Goal: Complete application form

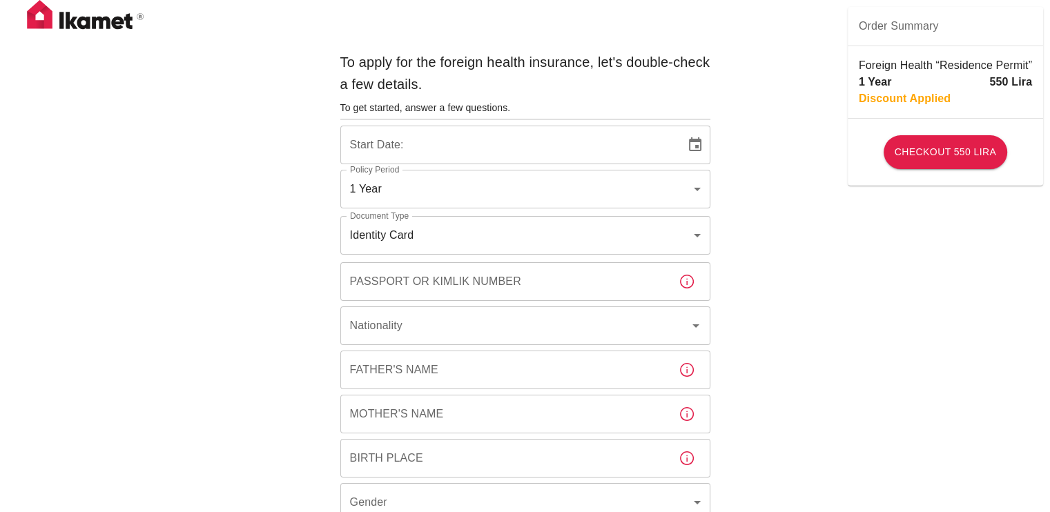
type input "b7343ef8-d55e-4554-96a8-76e30347e985"
type input "[DATE]"
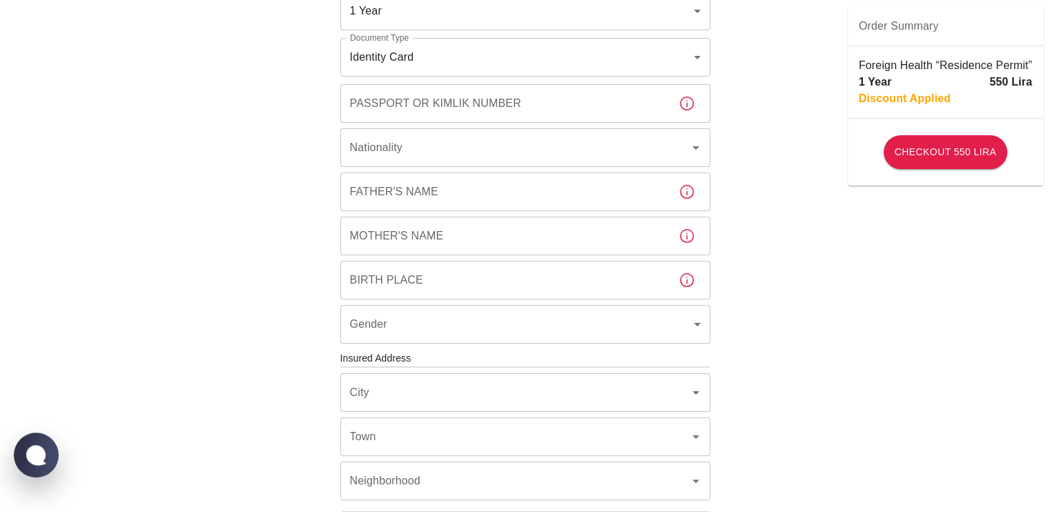
scroll to position [182, 0]
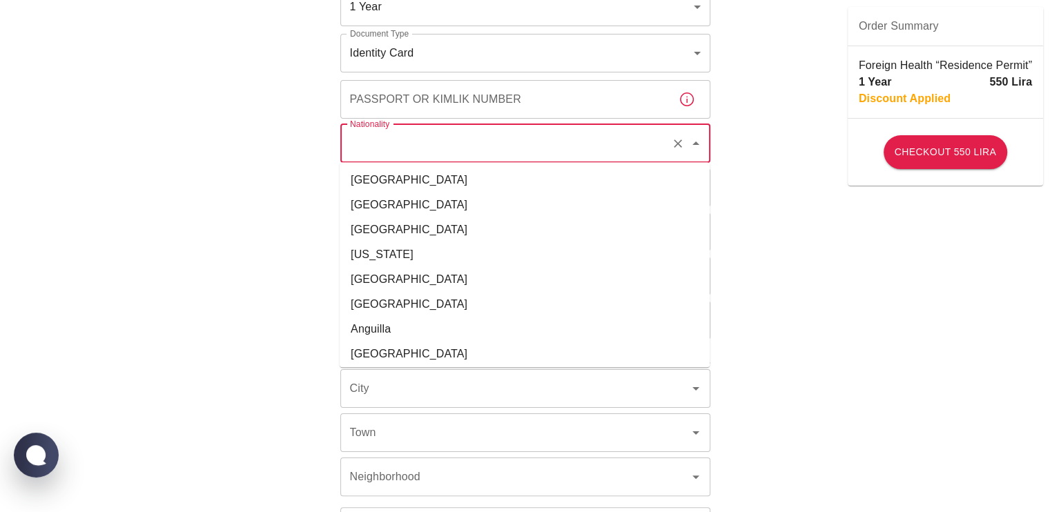
click at [532, 131] on input "Nationality" at bounding box center [506, 144] width 319 height 26
click at [472, 182] on li "[GEOGRAPHIC_DATA]" at bounding box center [525, 180] width 370 height 25
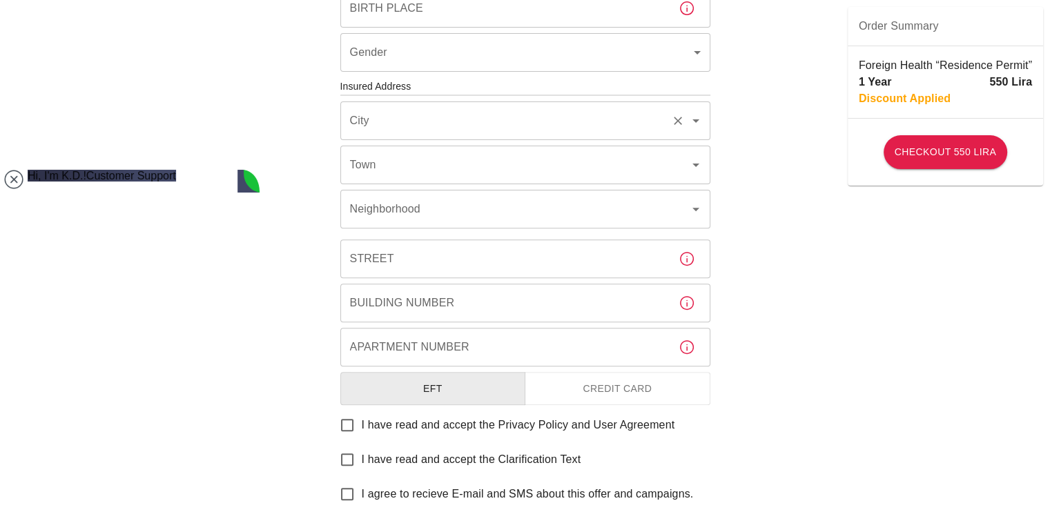
click at [493, 135] on div "City" at bounding box center [525, 121] width 370 height 39
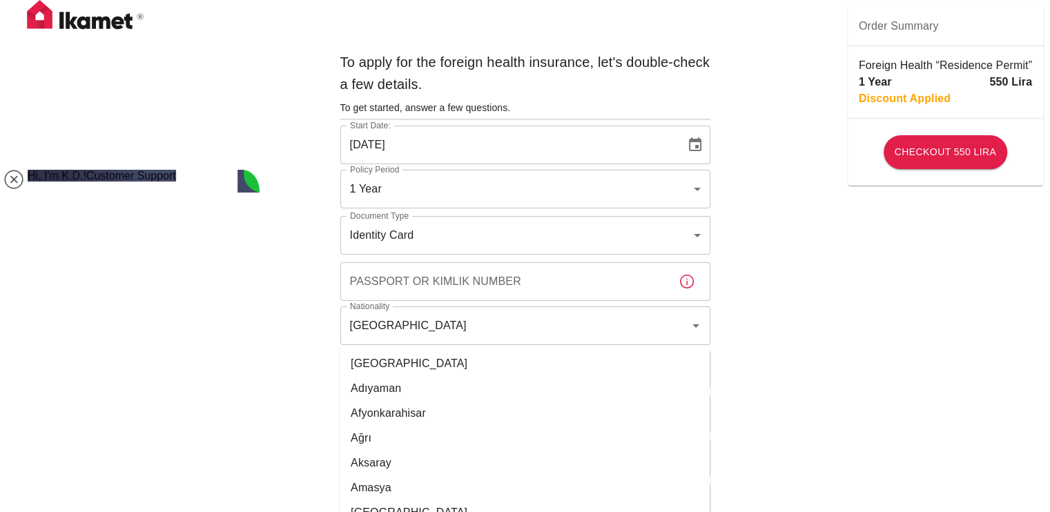
scroll to position [149, 0]
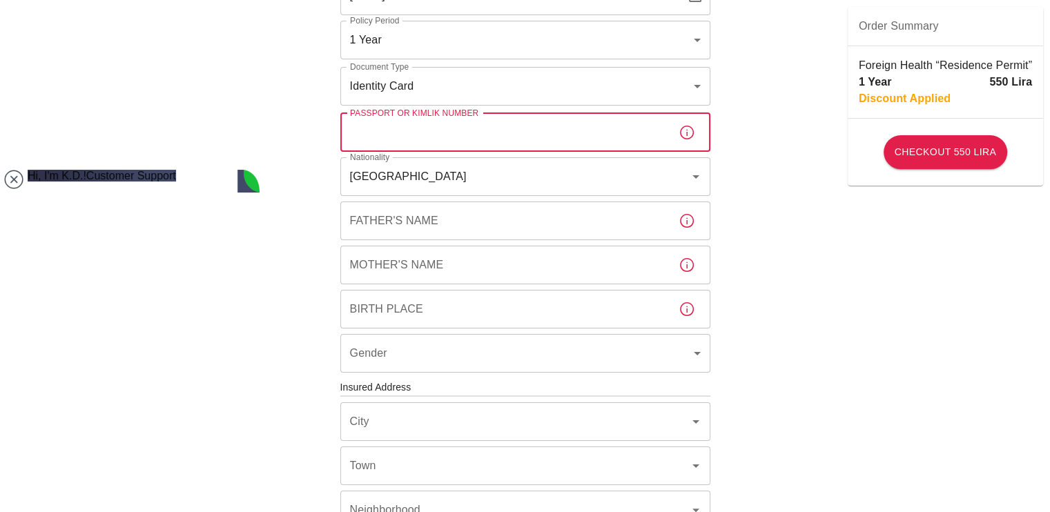
click at [501, 136] on input "Passport or Kimlik Number" at bounding box center [503, 132] width 327 height 39
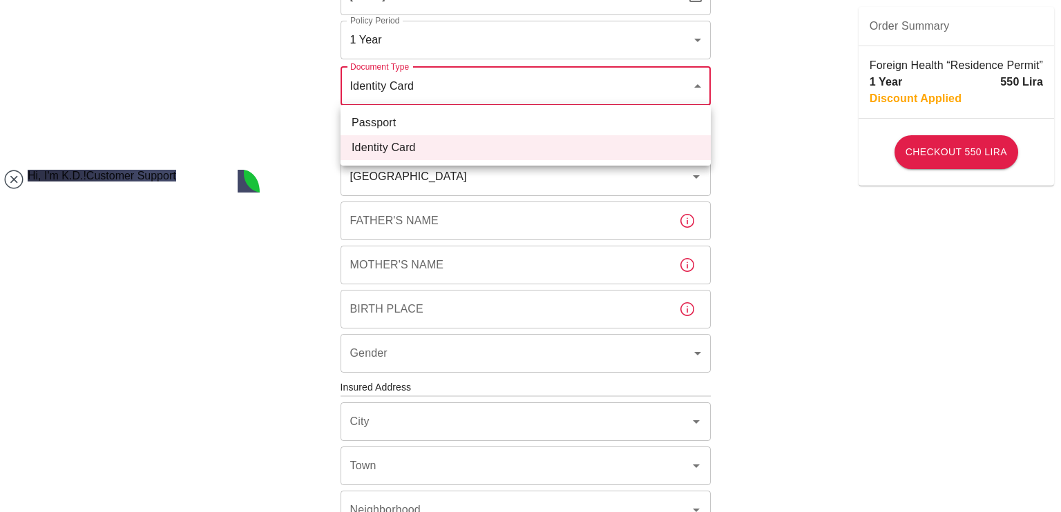
click at [528, 96] on body "To apply for the foreign health insurance, let's double-check a few details. To…" at bounding box center [530, 386] width 1061 height 1070
click at [528, 96] on div at bounding box center [530, 256] width 1061 height 512
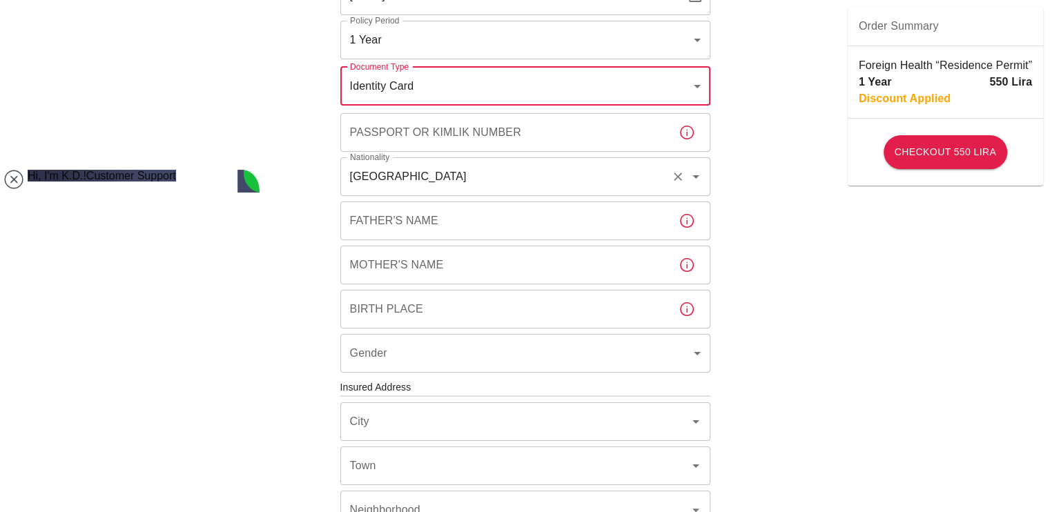
click at [503, 164] on input "[GEOGRAPHIC_DATA]" at bounding box center [506, 177] width 319 height 26
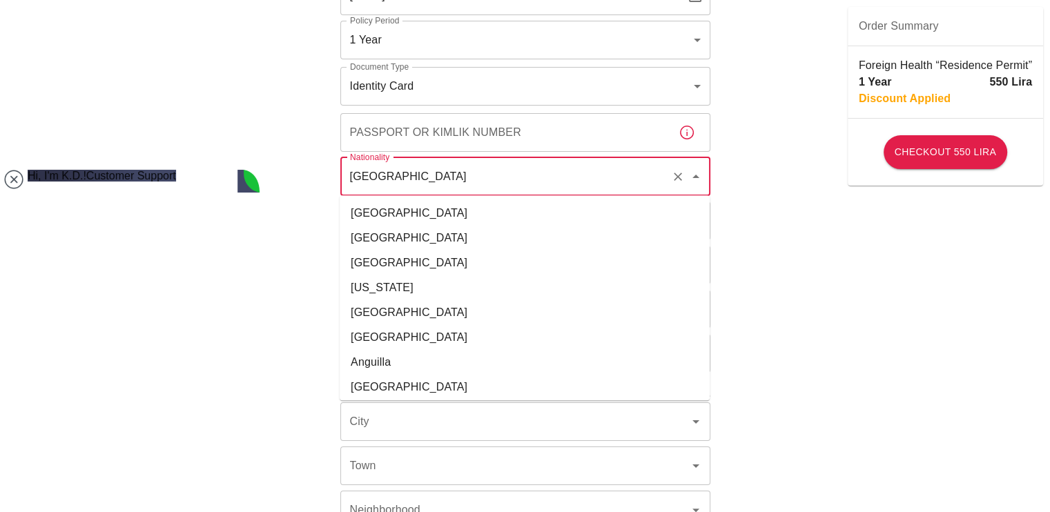
scroll to position [5444, 0]
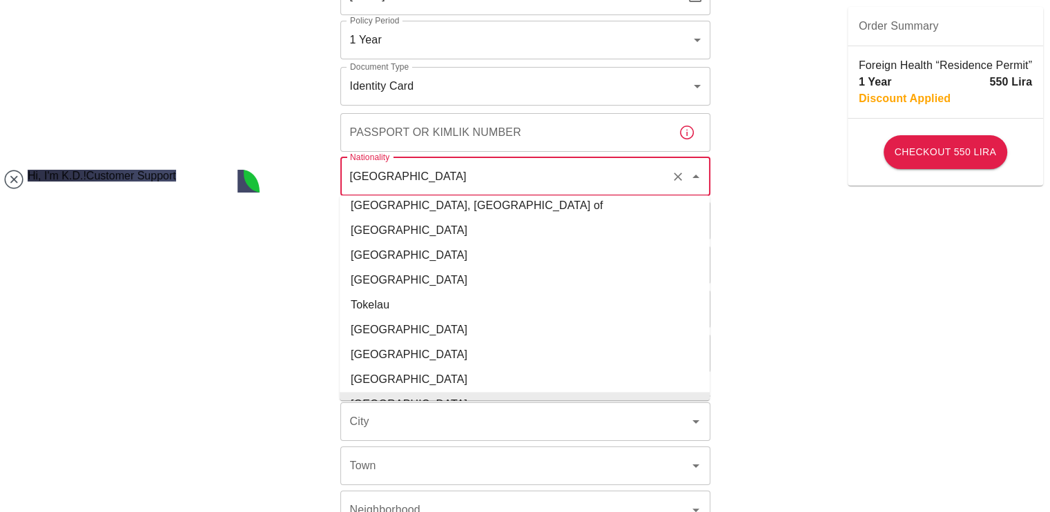
click at [503, 164] on input "[GEOGRAPHIC_DATA]" at bounding box center [506, 177] width 319 height 26
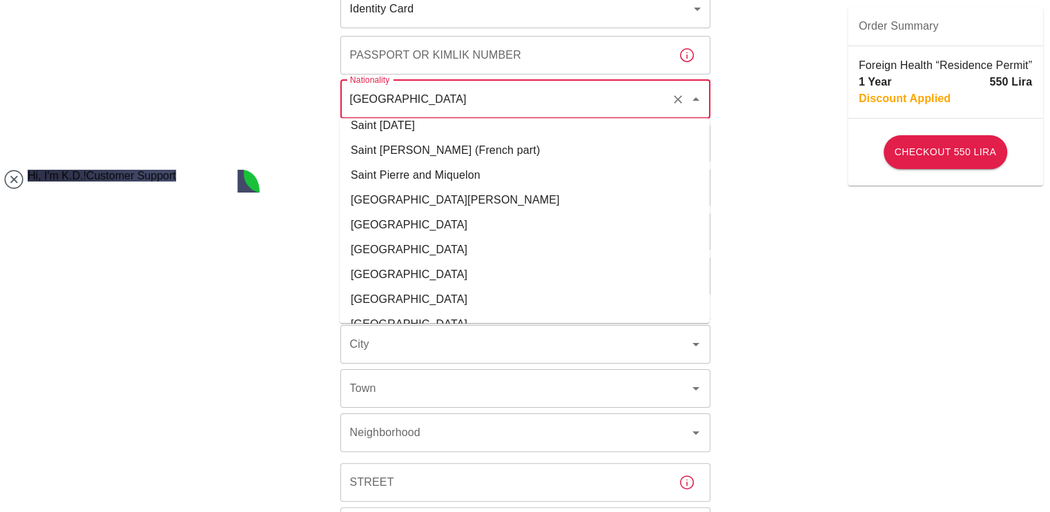
scroll to position [4656, 0]
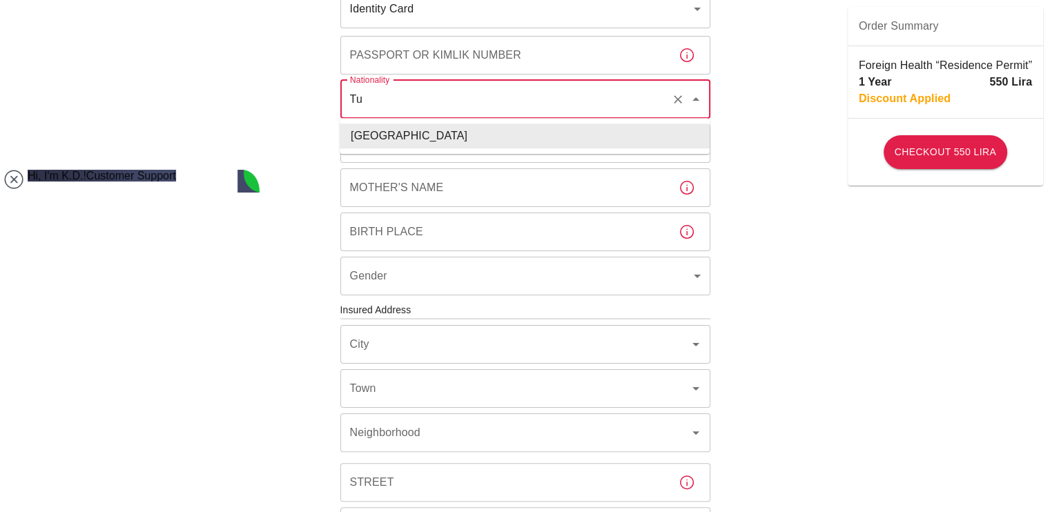
type input "T"
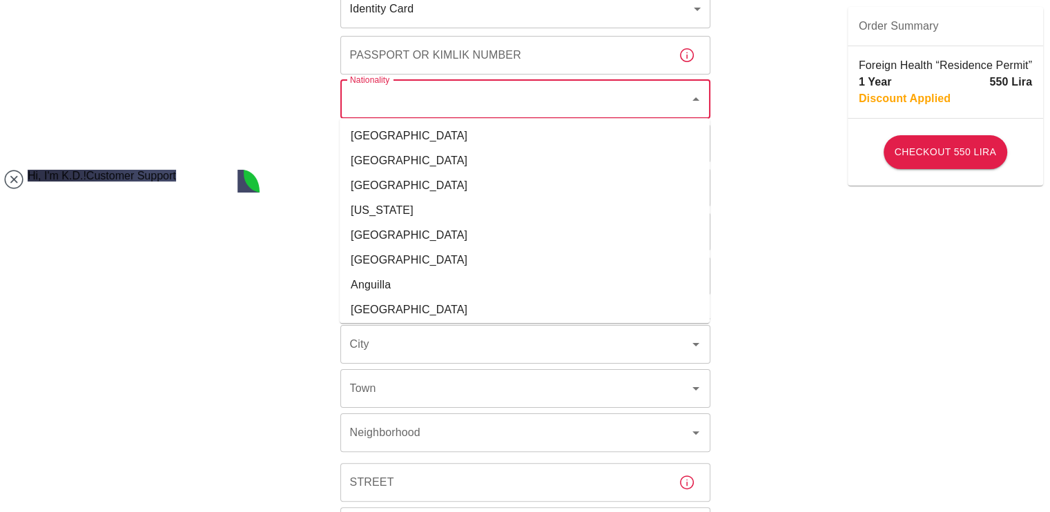
scroll to position [0, 0]
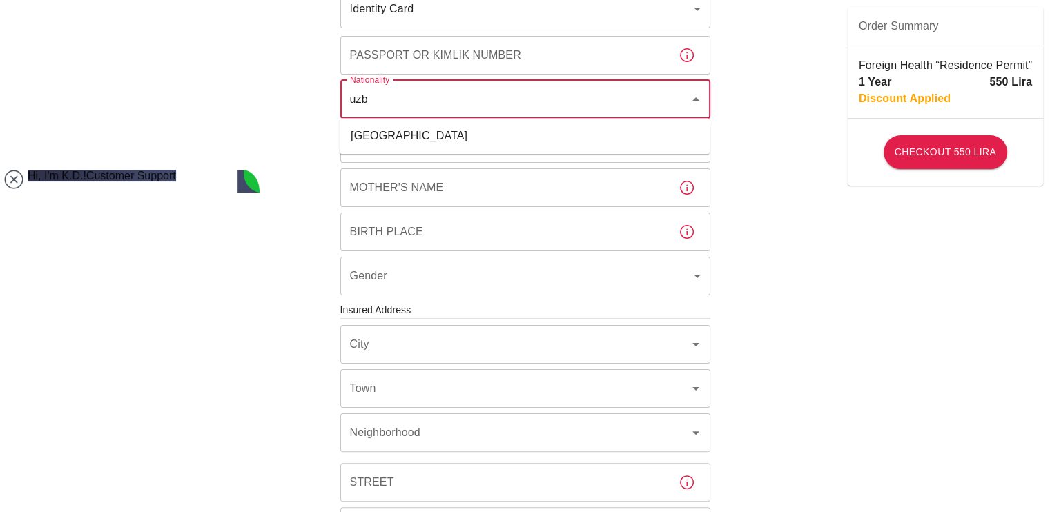
click at [486, 129] on li "[GEOGRAPHIC_DATA]" at bounding box center [525, 136] width 370 height 25
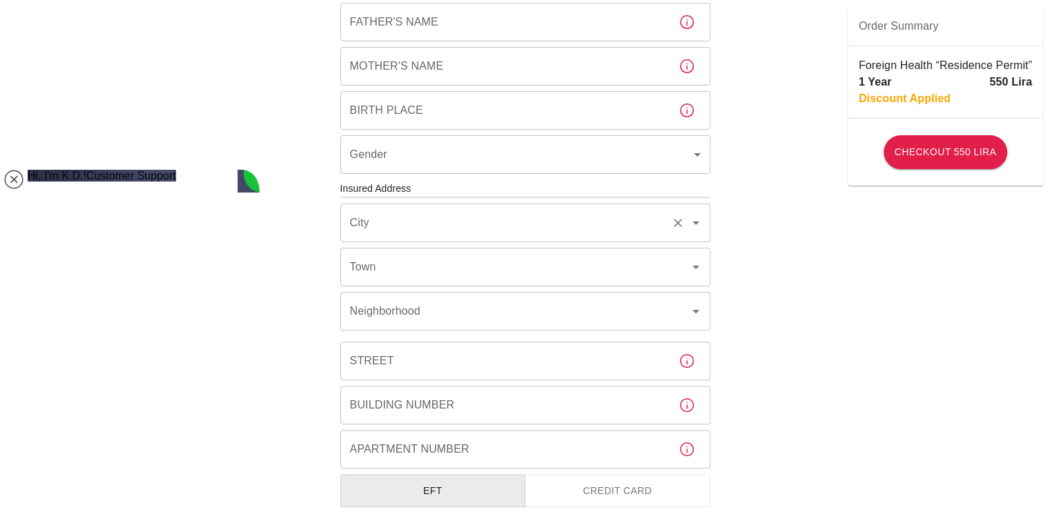
type input "[GEOGRAPHIC_DATA]"
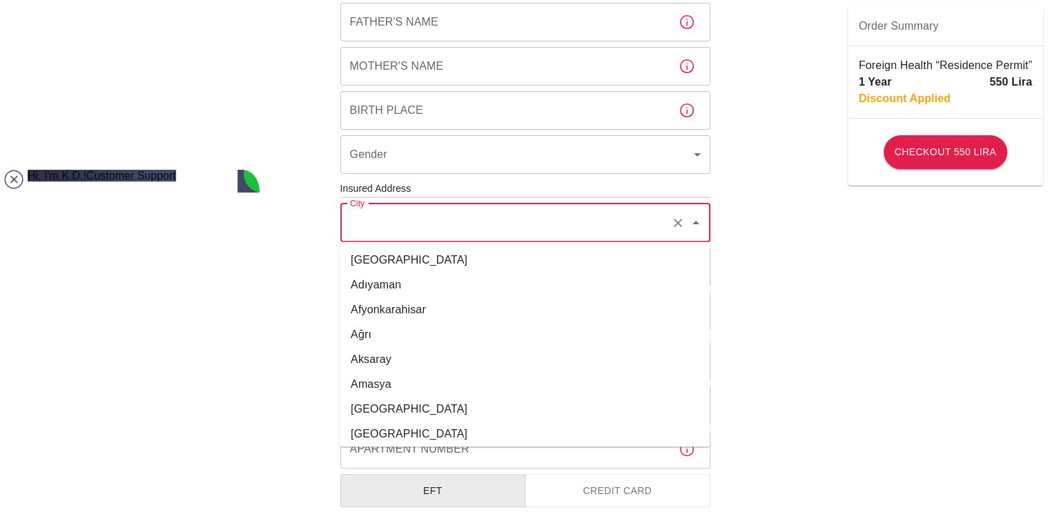
click at [474, 226] on input "City" at bounding box center [506, 223] width 319 height 26
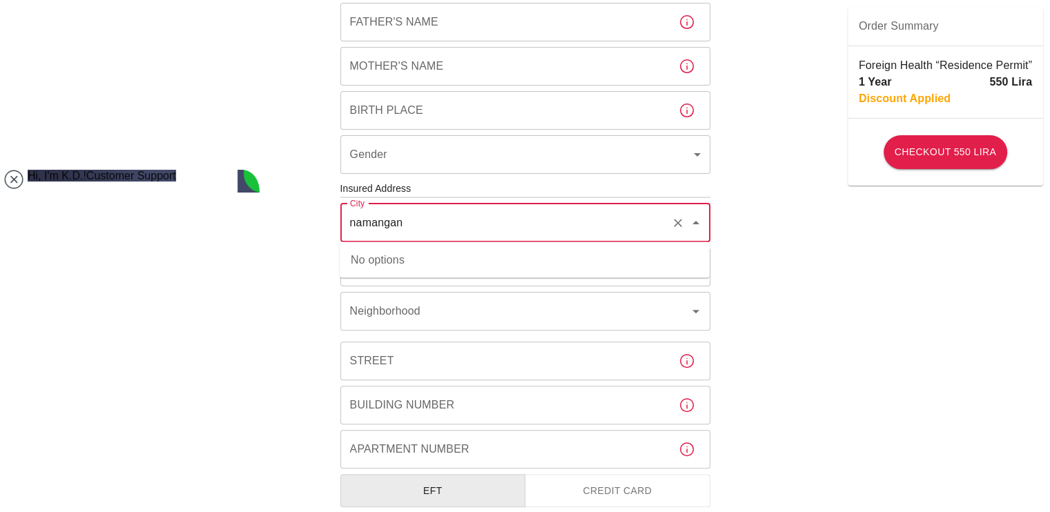
type input "namangan"
click at [751, 235] on div "To apply for the foreign health insurance, let's double-check a few details. To…" at bounding box center [525, 187] width 1050 height 1070
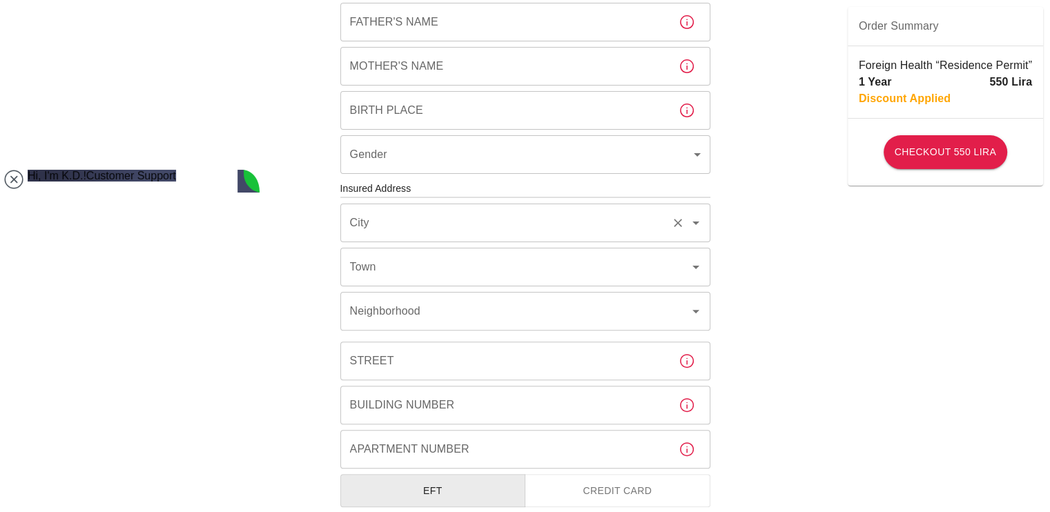
click at [545, 224] on input "City" at bounding box center [506, 223] width 319 height 26
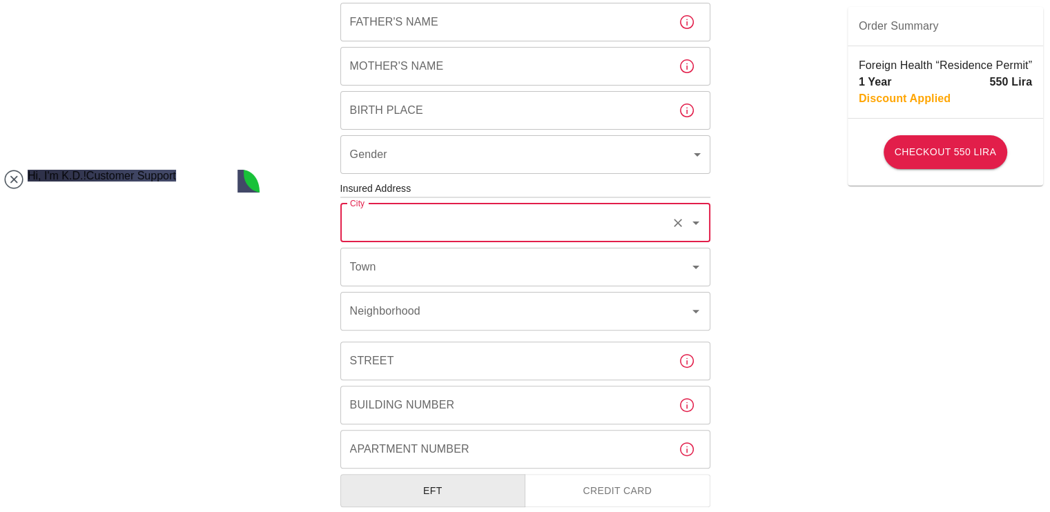
click at [545, 224] on input "City" at bounding box center [506, 223] width 319 height 26
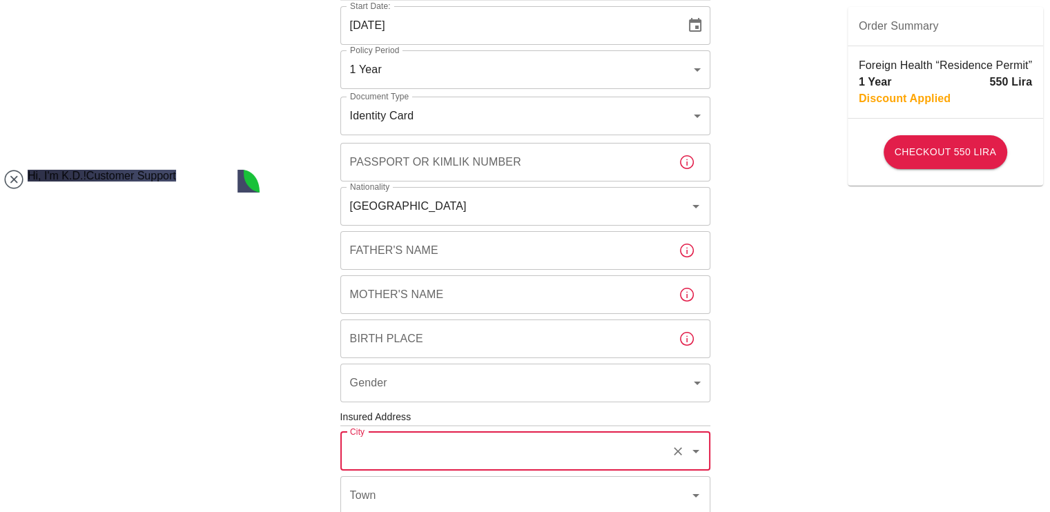
scroll to position [113, 0]
